Goal: Task Accomplishment & Management: Use online tool/utility

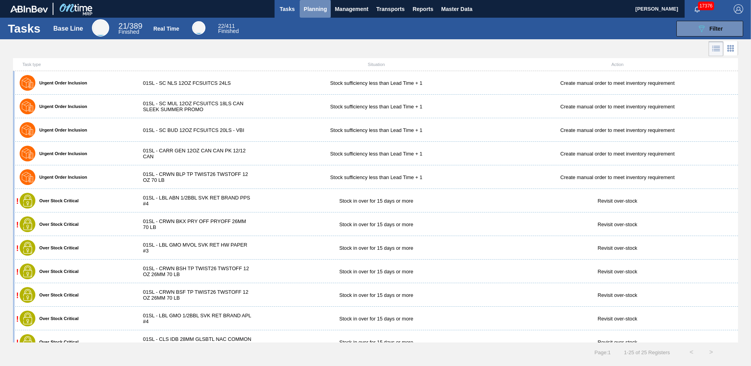
click at [319, 9] on span "Planning" at bounding box center [315, 8] width 23 height 9
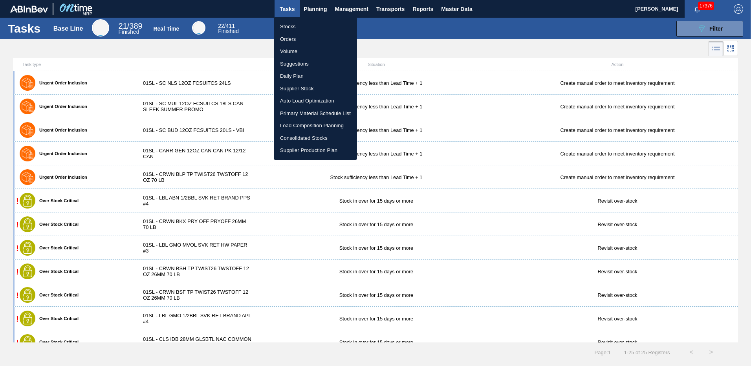
click at [300, 124] on li "Load Composition Planning" at bounding box center [315, 125] width 83 height 13
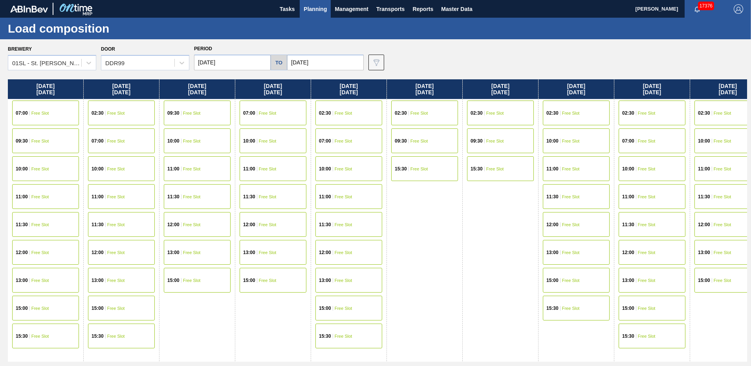
click at [253, 61] on input "[DATE]" at bounding box center [232, 63] width 77 height 16
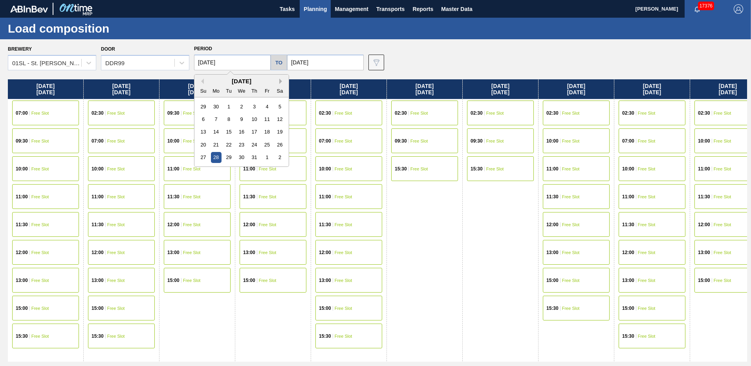
click at [281, 81] on button "Next Month" at bounding box center [281, 81] width 5 height 5
click at [206, 147] on div "17" at bounding box center [203, 144] width 11 height 11
type input "[DATE]"
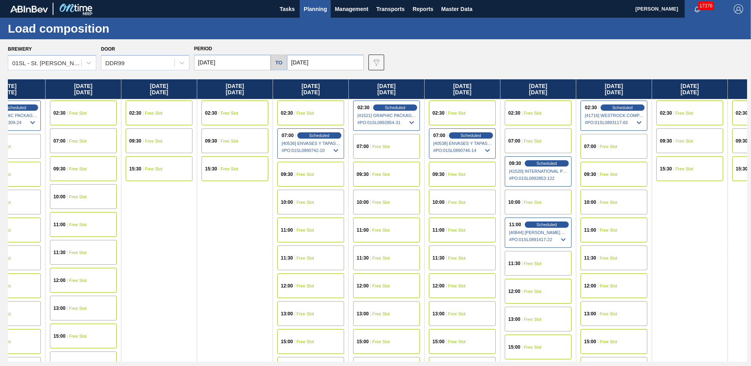
drag, startPoint x: 623, startPoint y: 232, endPoint x: 282, endPoint y: 214, distance: 341.7
click at [282, 214] on div "[DATE] 02:30 Free Slot 09:30 Free Slot 15:30 Free Slot [DATE] 02:30 Free Slot 0…" at bounding box center [377, 220] width 739 height 282
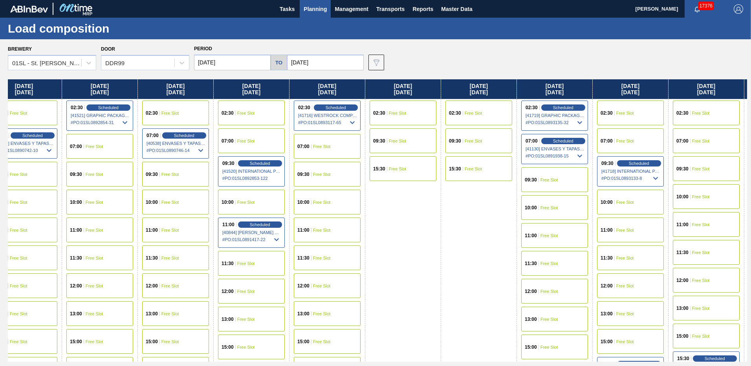
drag, startPoint x: 537, startPoint y: 223, endPoint x: 252, endPoint y: 196, distance: 286.0
click at [252, 196] on div "[DATE] 02:30 Free Slot 09:30 Free Slot 15:30 Free Slot [DATE] 02:30 Free Slot 0…" at bounding box center [377, 220] width 739 height 282
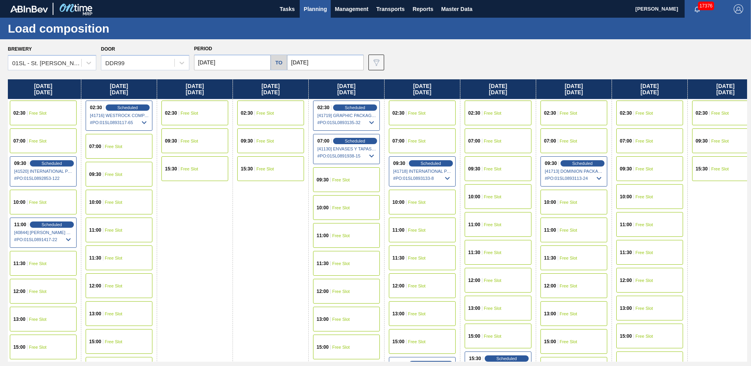
scroll to position [0, 872]
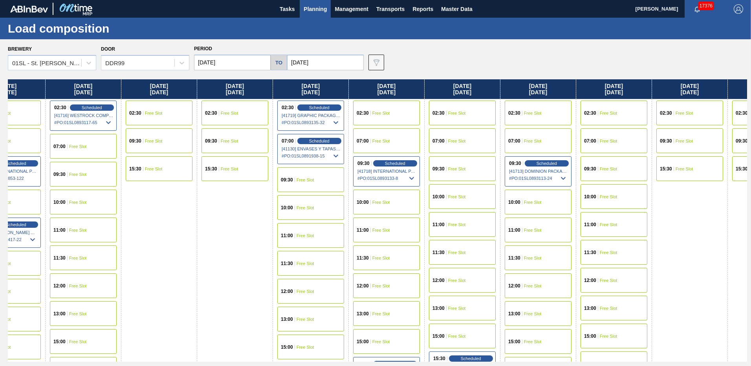
drag, startPoint x: 445, startPoint y: 216, endPoint x: 230, endPoint y: 203, distance: 216.0
click at [230, 203] on div "[DATE] 02:30 Free Slot 09:30 Free Slot 15:30 Free Slot [DATE] 02:30 Free Slot 0…" at bounding box center [377, 220] width 739 height 282
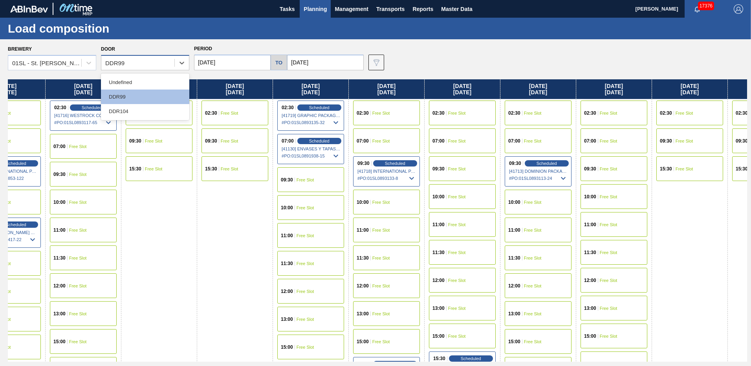
click at [141, 61] on div "DDR99" at bounding box center [137, 62] width 73 height 11
click at [130, 104] on div "DDR99" at bounding box center [145, 97] width 88 height 15
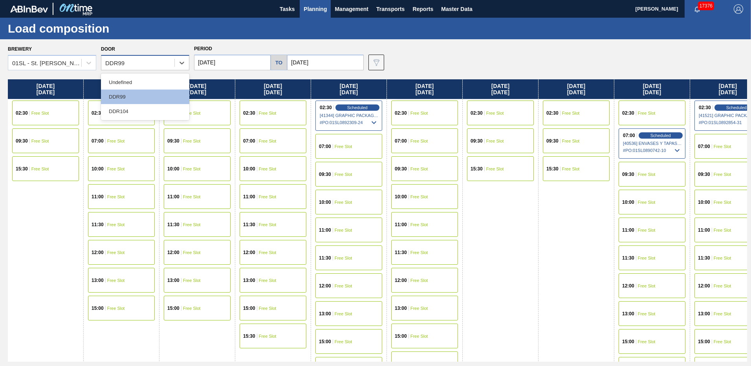
click at [158, 65] on div "DDR99" at bounding box center [137, 62] width 73 height 11
click at [136, 108] on div "DDR104" at bounding box center [145, 111] width 88 height 15
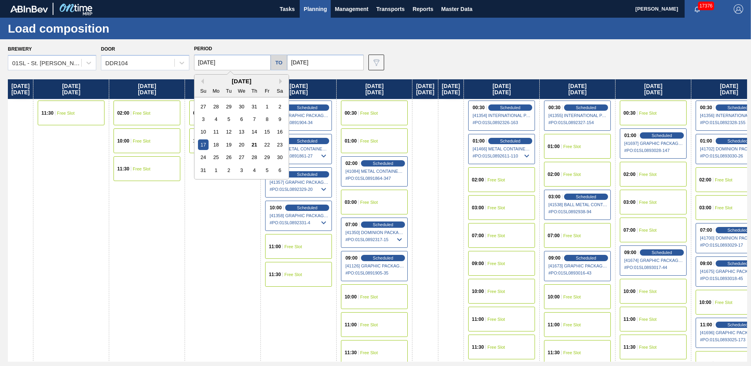
click at [233, 58] on input "[DATE]" at bounding box center [232, 63] width 77 height 16
click at [281, 82] on button "Next Month" at bounding box center [281, 81] width 5 height 5
click at [200, 83] on button "Previous Month" at bounding box center [200, 81] width 5 height 5
click at [204, 145] on div "17" at bounding box center [203, 144] width 11 height 11
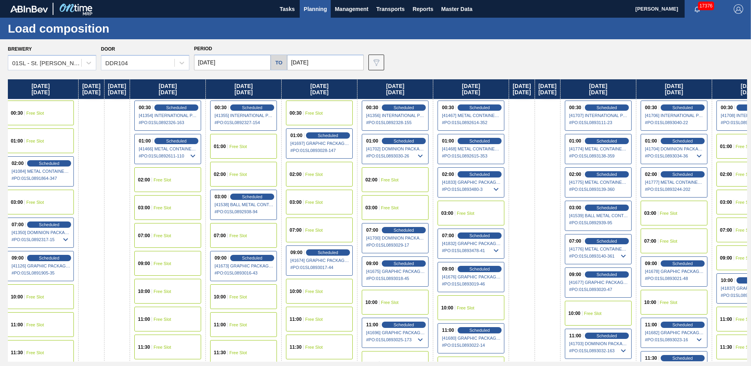
drag, startPoint x: 481, startPoint y: 225, endPoint x: 143, endPoint y: 181, distance: 340.9
click at [142, 183] on div "[DATE] [DATE] 11:30 Free Slot [DATE] 02:00 Free Slot 10:00 Free Slot 11:30 Free…" at bounding box center [377, 220] width 739 height 282
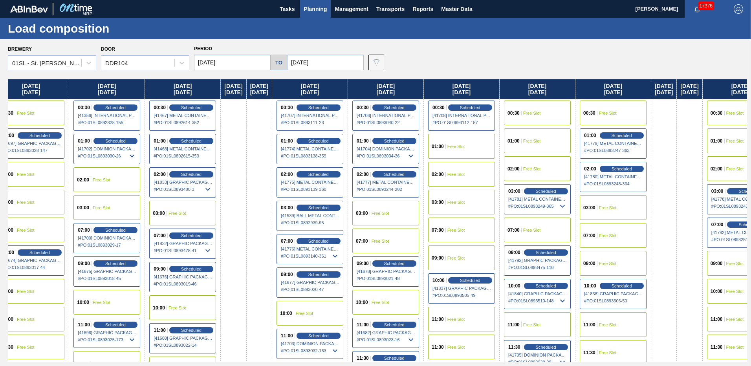
drag, startPoint x: 481, startPoint y: 205, endPoint x: 183, endPoint y: 179, distance: 298.4
click at [183, 179] on div "[DATE] [DATE] 11:30 Free Slot [DATE] 02:00 Free Slot 10:00 Free Slot 11:30 Free…" at bounding box center [377, 220] width 739 height 282
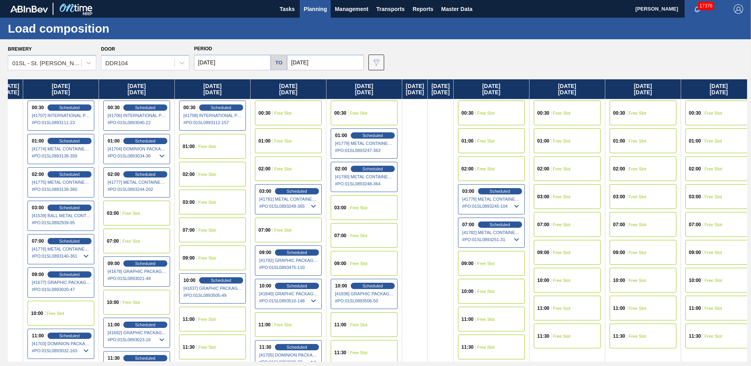
drag, startPoint x: 502, startPoint y: 207, endPoint x: 238, endPoint y: 209, distance: 263.9
click at [238, 209] on div "[DATE] [DATE] 11:30 Free Slot [DATE] 02:00 Free Slot 10:00 Free Slot 11:30 Free…" at bounding box center [377, 220] width 739 height 282
click at [232, 281] on span "Scheduled" at bounding box center [220, 280] width 22 height 5
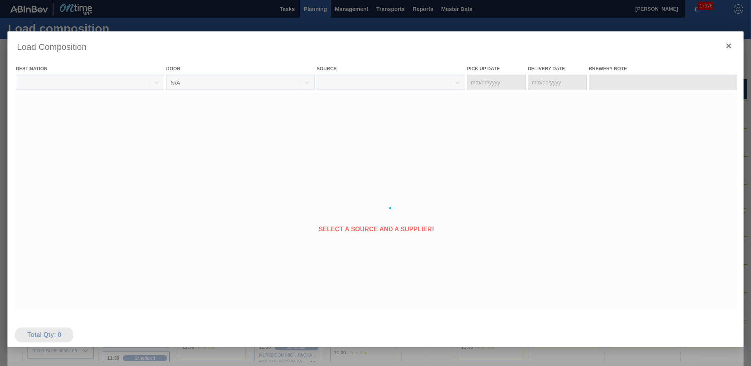
type Date "[DATE]"
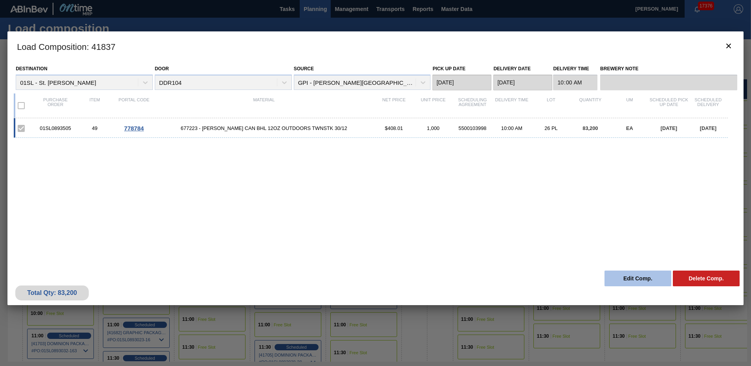
click at [635, 277] on button "Edit Comp." at bounding box center [637, 279] width 67 height 16
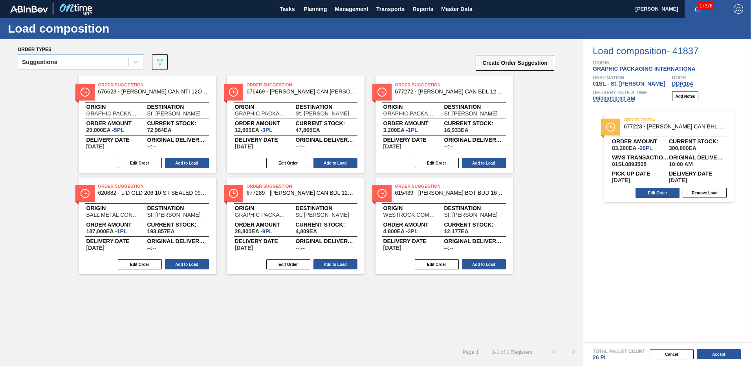
click at [624, 97] on span "[DATE] 10:00 AM" at bounding box center [614, 98] width 42 height 6
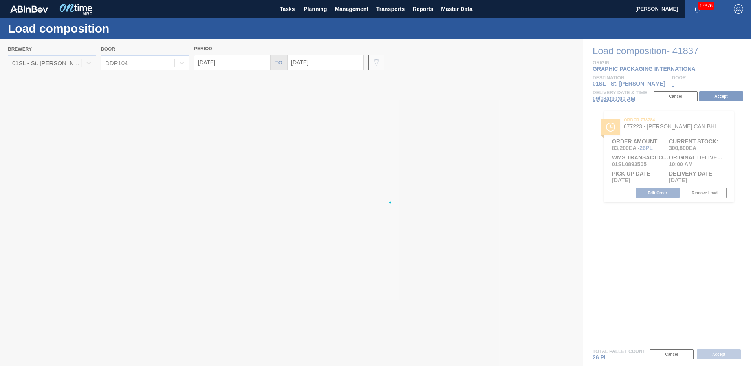
type input "[DATE]"
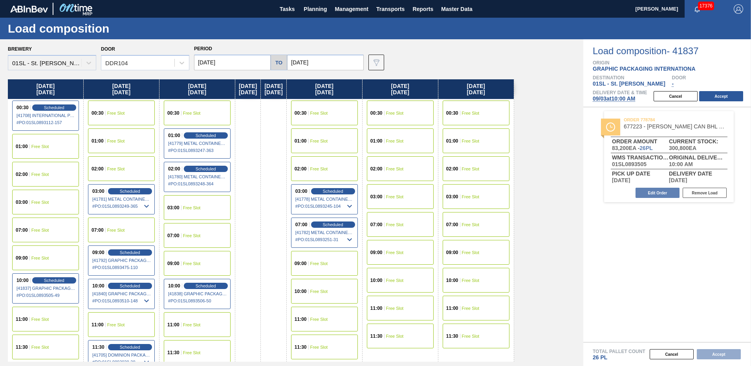
click at [126, 167] on div "02:00 Free Slot" at bounding box center [121, 168] width 67 height 25
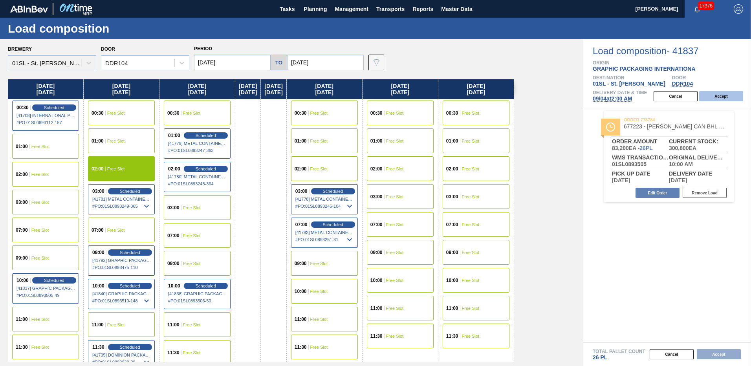
click at [719, 101] on button "Accept" at bounding box center [721, 96] width 44 height 10
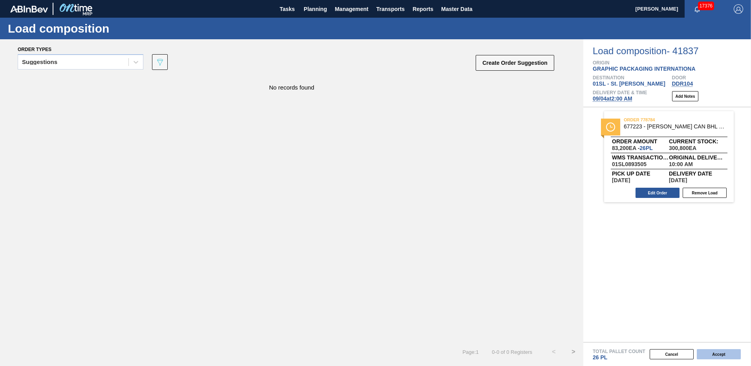
click at [724, 354] on button "Accept" at bounding box center [719, 354] width 44 height 10
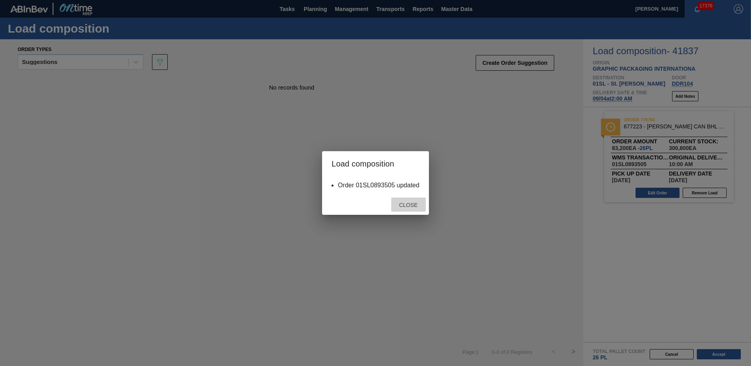
click at [405, 205] on span "Close" at bounding box center [408, 205] width 31 height 6
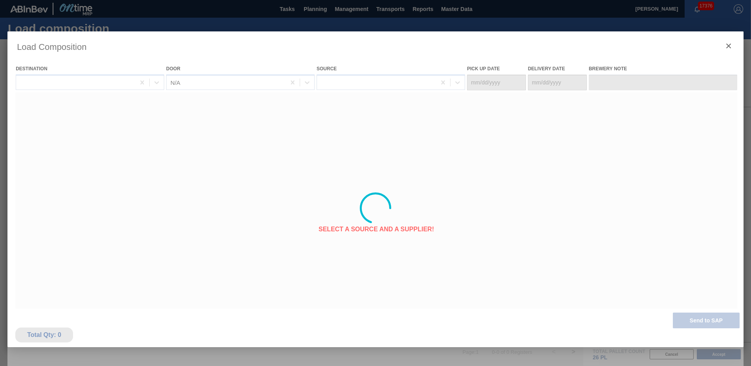
type Date "[DATE]"
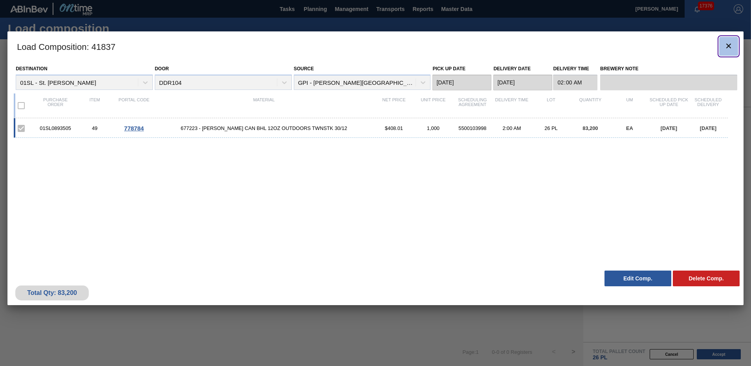
click at [733, 44] on icon "botão de ícone" at bounding box center [728, 45] width 9 height 9
